Goal: Task Accomplishment & Management: Manage account settings

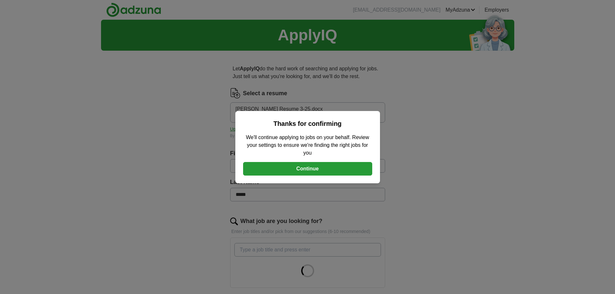
click at [313, 171] on button "Continue" at bounding box center [307, 169] width 129 height 14
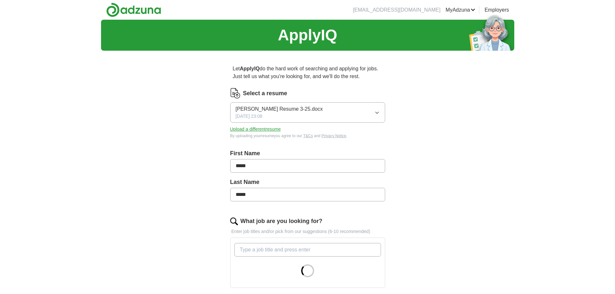
click at [269, 129] on button "Upload a different resume" at bounding box center [255, 129] width 51 height 7
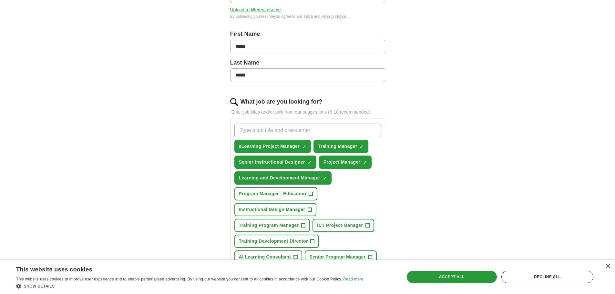
scroll to position [129, 0]
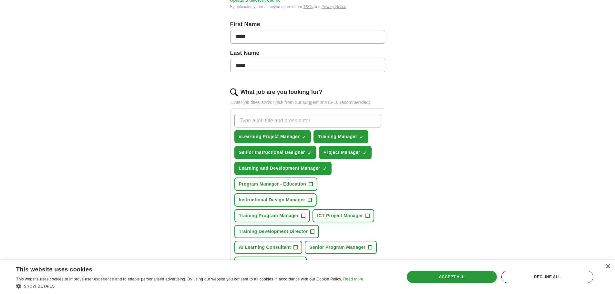
click at [310, 199] on span "+" at bounding box center [310, 200] width 4 height 5
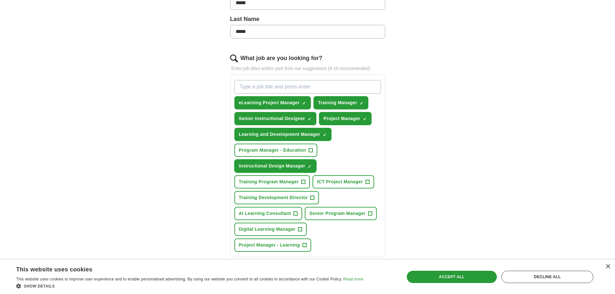
scroll to position [194, 0]
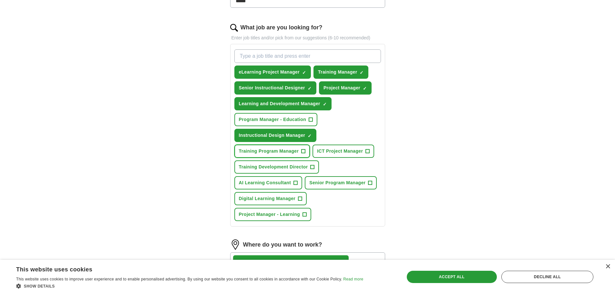
click at [302, 150] on span "+" at bounding box center [304, 151] width 4 height 5
click at [310, 166] on button "Training Development Director +" at bounding box center [276, 166] width 85 height 13
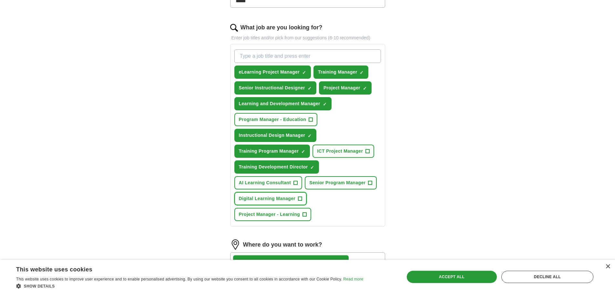
click at [304, 196] on button "Digital Learning Manager +" at bounding box center [270, 198] width 73 height 13
click at [305, 213] on span "+" at bounding box center [305, 214] width 4 height 5
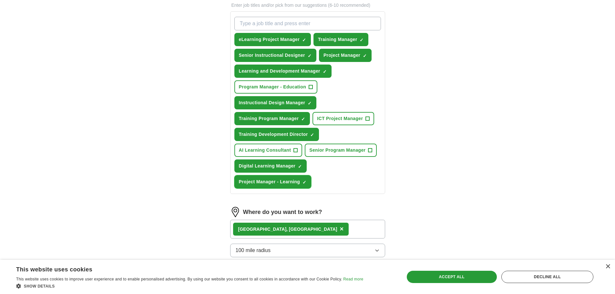
scroll to position [226, 0]
click at [308, 85] on button "Program Manager - Education +" at bounding box center [275, 87] width 83 height 13
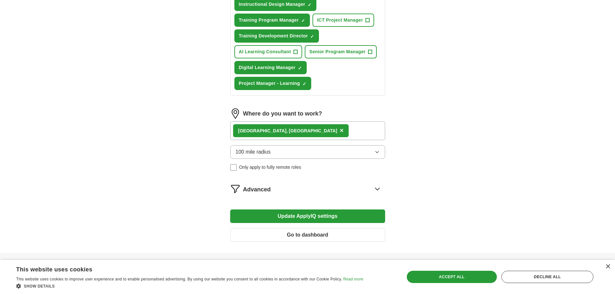
scroll to position [349, 0]
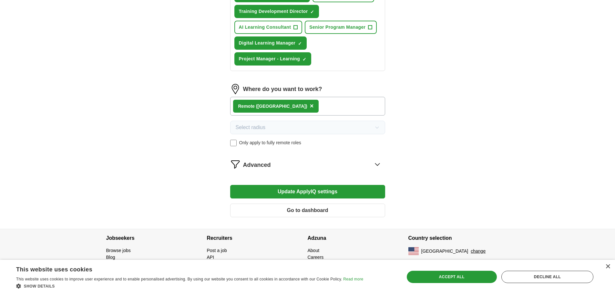
click at [308, 190] on button "Update ApplyIQ settings" at bounding box center [307, 192] width 155 height 14
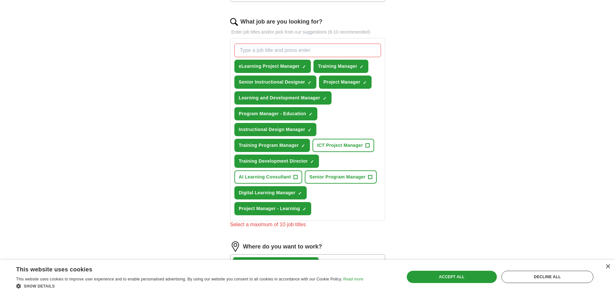
scroll to position [188, 0]
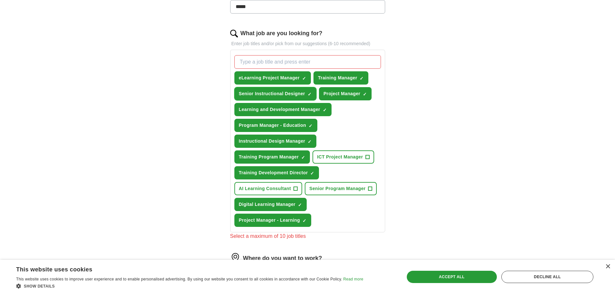
click at [0, 0] on span "×" at bounding box center [0, 0] width 0 height 0
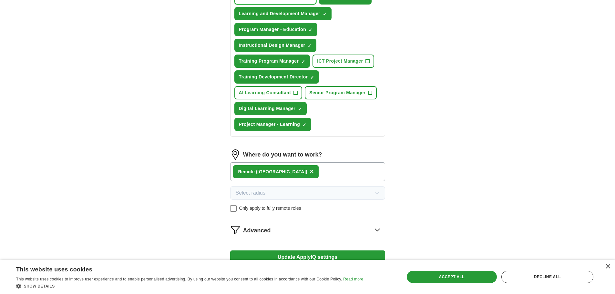
scroll to position [349, 0]
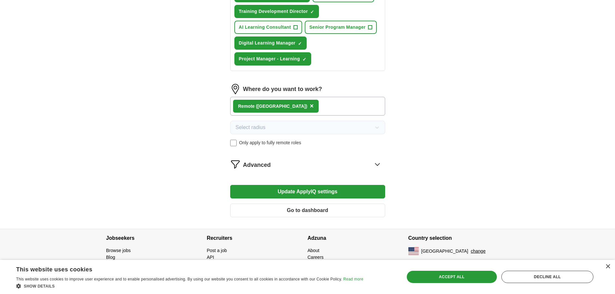
click at [295, 192] on button "Update ApplyIQ settings" at bounding box center [307, 192] width 155 height 14
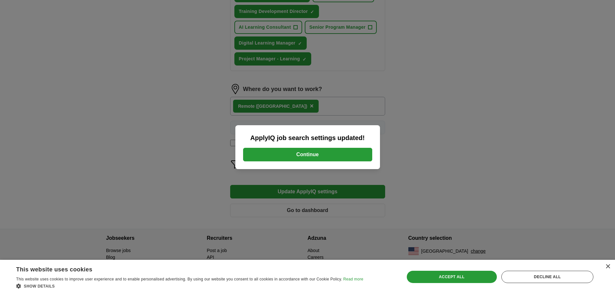
click at [302, 154] on button "Continue" at bounding box center [307, 155] width 129 height 14
